Goal: Task Accomplishment & Management: Use online tool/utility

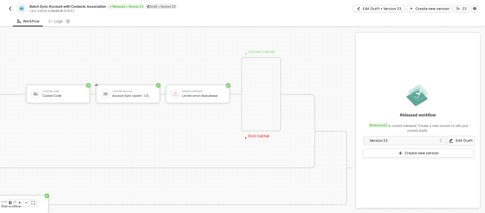
scroll to position [250, 546]
click at [12, 9] on img "button" at bounding box center [10, 8] width 5 height 5
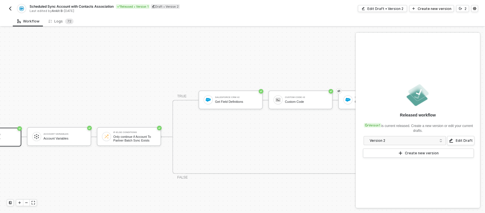
scroll to position [280, 50]
click at [63, 17] on div "Logs 7 2" at bounding box center [61, 21] width 34 height 11
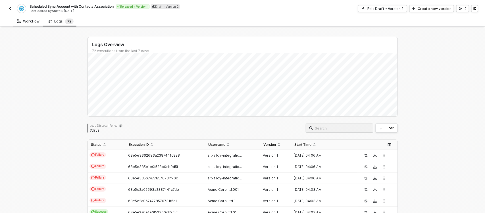
click at [15, 22] on div "Workflow" at bounding box center [28, 21] width 31 height 11
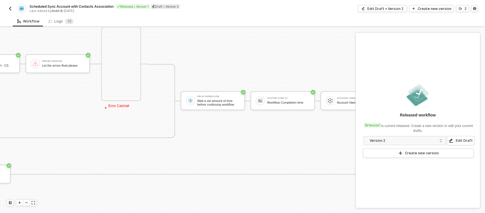
scroll to position [280, 750]
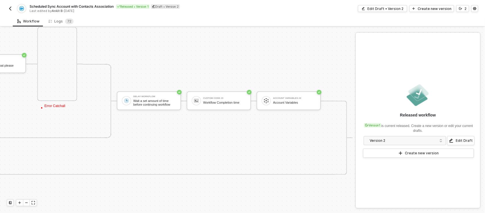
drag, startPoint x: 1, startPoint y: 9, endPoint x: 8, endPoint y: 10, distance: 7.5
click at [8, 10] on div "Scheduled Sync Account with Contacts Association Released • Version 1 Draft • V…" at bounding box center [242, 8] width 485 height 16
click at [8, 10] on img "button" at bounding box center [10, 8] width 5 height 5
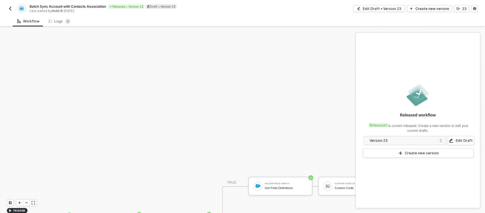
scroll to position [246, 0]
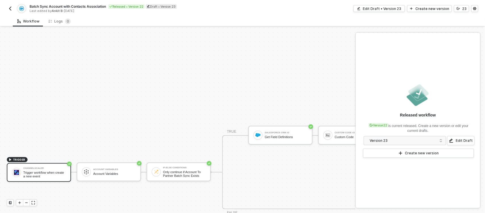
click at [5, 5] on div "Batch Sync Account with Contacts Association Released • Version 22 Draft • Vers…" at bounding box center [242, 8] width 485 height 16
click at [12, 9] on img "button" at bounding box center [10, 8] width 5 height 5
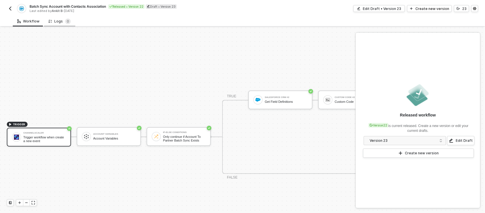
scroll to position [277, 0]
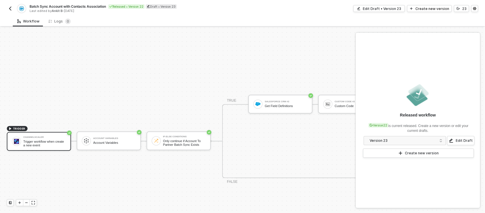
click at [11, 9] on img "button" at bounding box center [10, 8] width 5 height 5
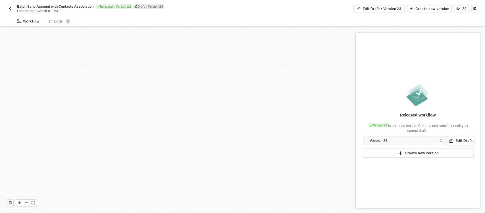
scroll to position [195, 0]
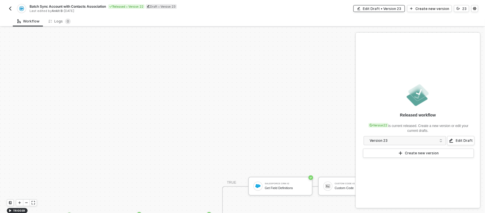
click at [377, 9] on div "Edit Draft • Version 23" at bounding box center [382, 8] width 38 height 5
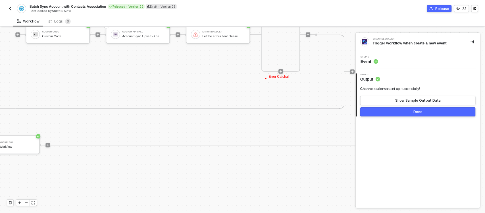
scroll to position [310, 638]
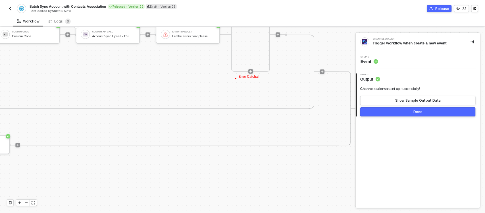
click at [9, 7] on img "button" at bounding box center [10, 8] width 5 height 5
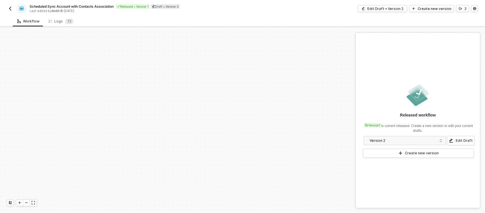
scroll to position [195, 0]
click at [390, 6] on div "Edit Draft • Version 2" at bounding box center [385, 8] width 36 height 5
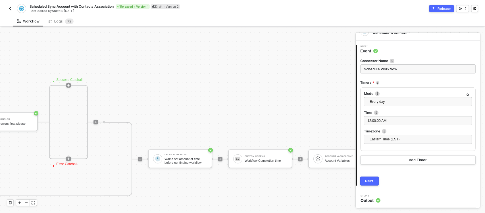
scroll to position [222, 821]
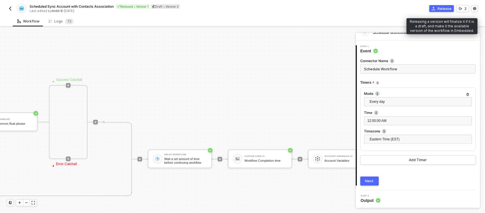
click at [442, 8] on div "Release" at bounding box center [445, 8] width 14 height 5
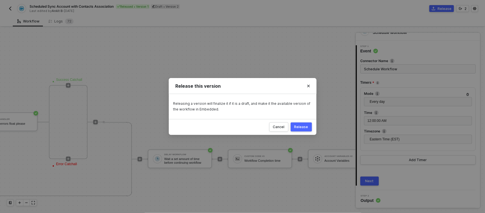
click at [307, 123] on button "Release" at bounding box center [301, 126] width 21 height 9
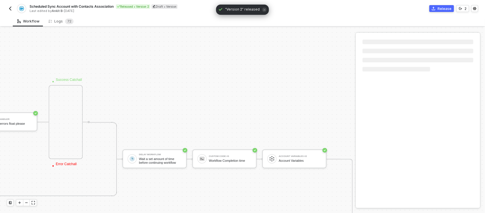
scroll to position [222, 739]
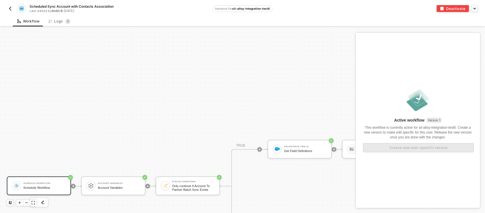
scroll to position [301, 0]
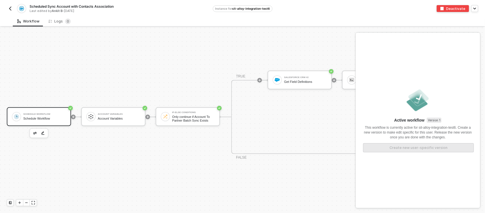
click at [109, 115] on div "Account Variables Account Variables" at bounding box center [119, 116] width 43 height 11
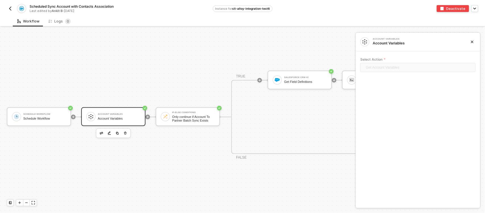
click at [9, 10] on img "button" at bounding box center [10, 8] width 5 height 5
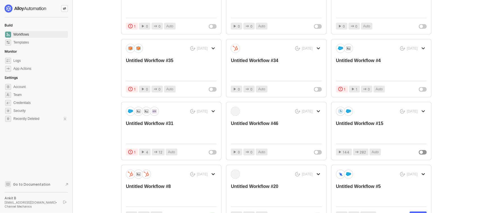
scroll to position [84, 0]
click at [66, 9] on icon "icon-swap" at bounding box center [64, 8] width 3 height 3
